Goal: Transaction & Acquisition: Purchase product/service

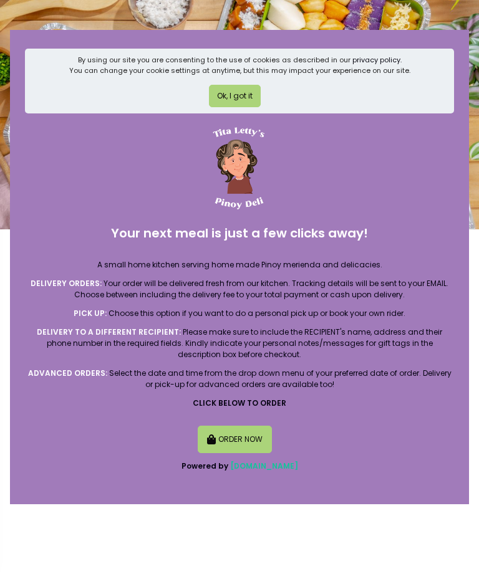
click at [252, 443] on button "ORDER NOW" at bounding box center [235, 439] width 75 height 27
select select "[DATE]"
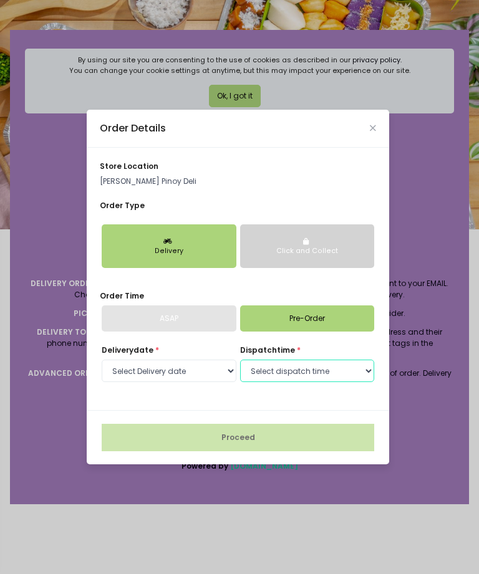
click at [275, 382] on select "Select dispatch time 09:00 AM - 09:30 AM 09:30 AM - 10:00 AM 10:00 AM - 10:30 A…" at bounding box center [307, 371] width 135 height 22
select select "11:00"
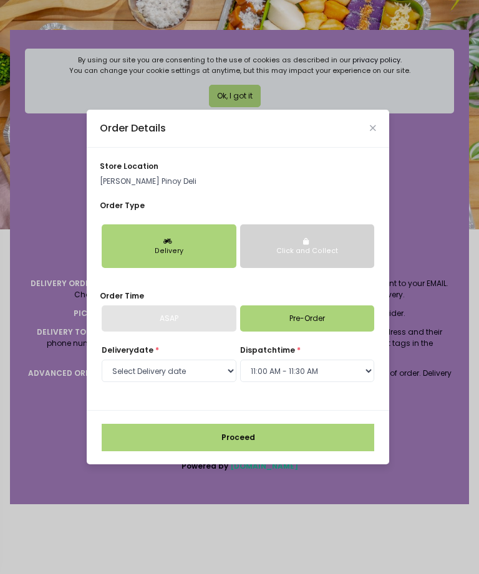
click at [320, 451] on button "Proceed" at bounding box center [238, 437] width 272 height 27
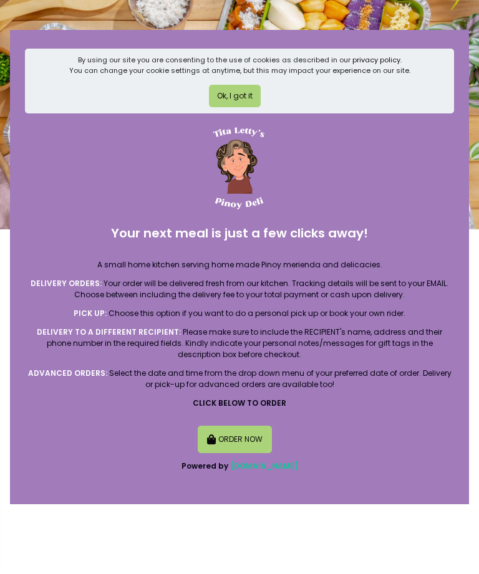
click at [244, 100] on button "Ok, I got it" at bounding box center [235, 96] width 52 height 22
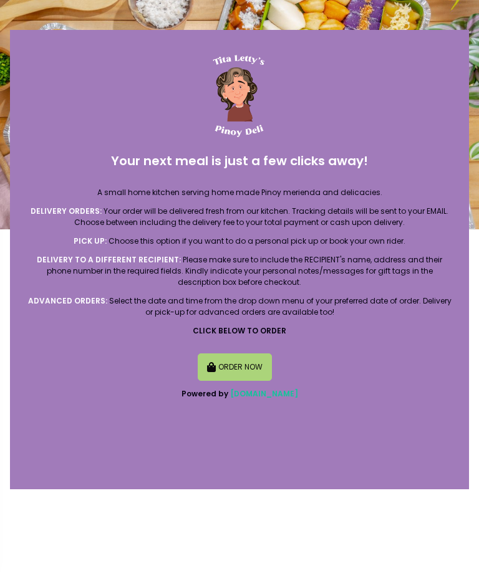
click at [251, 375] on button "ORDER NOW" at bounding box center [235, 366] width 75 height 27
select select "[DATE]"
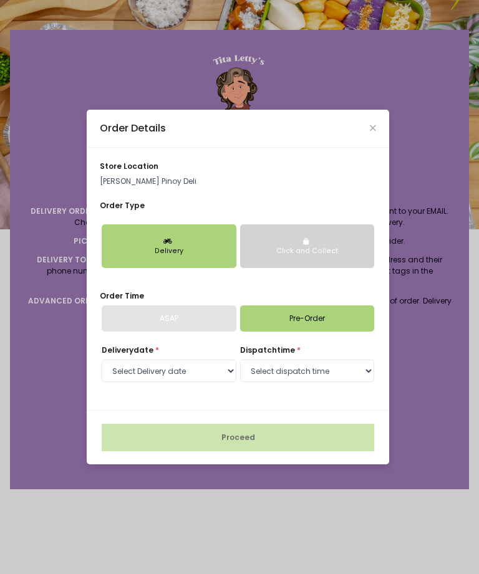
click at [219, 332] on div "ASAP" at bounding box center [169, 318] width 135 height 26
click at [290, 332] on link "Pre-Order" at bounding box center [307, 318] width 135 height 26
click at [312, 382] on select "Select dispatch time 09:00 AM - 09:30 AM 09:30 AM - 10:00 AM 10:00 AM - 10:30 A…" at bounding box center [307, 371] width 135 height 22
select select "11:00"
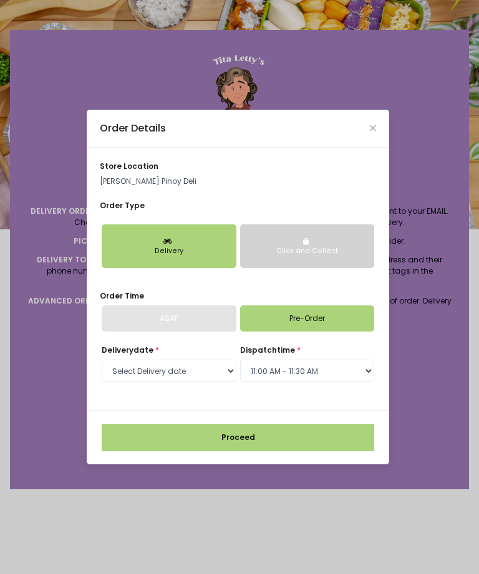
click at [325, 451] on button "Proceed" at bounding box center [238, 437] width 272 height 27
